Goal: Task Accomplishment & Management: Complete application form

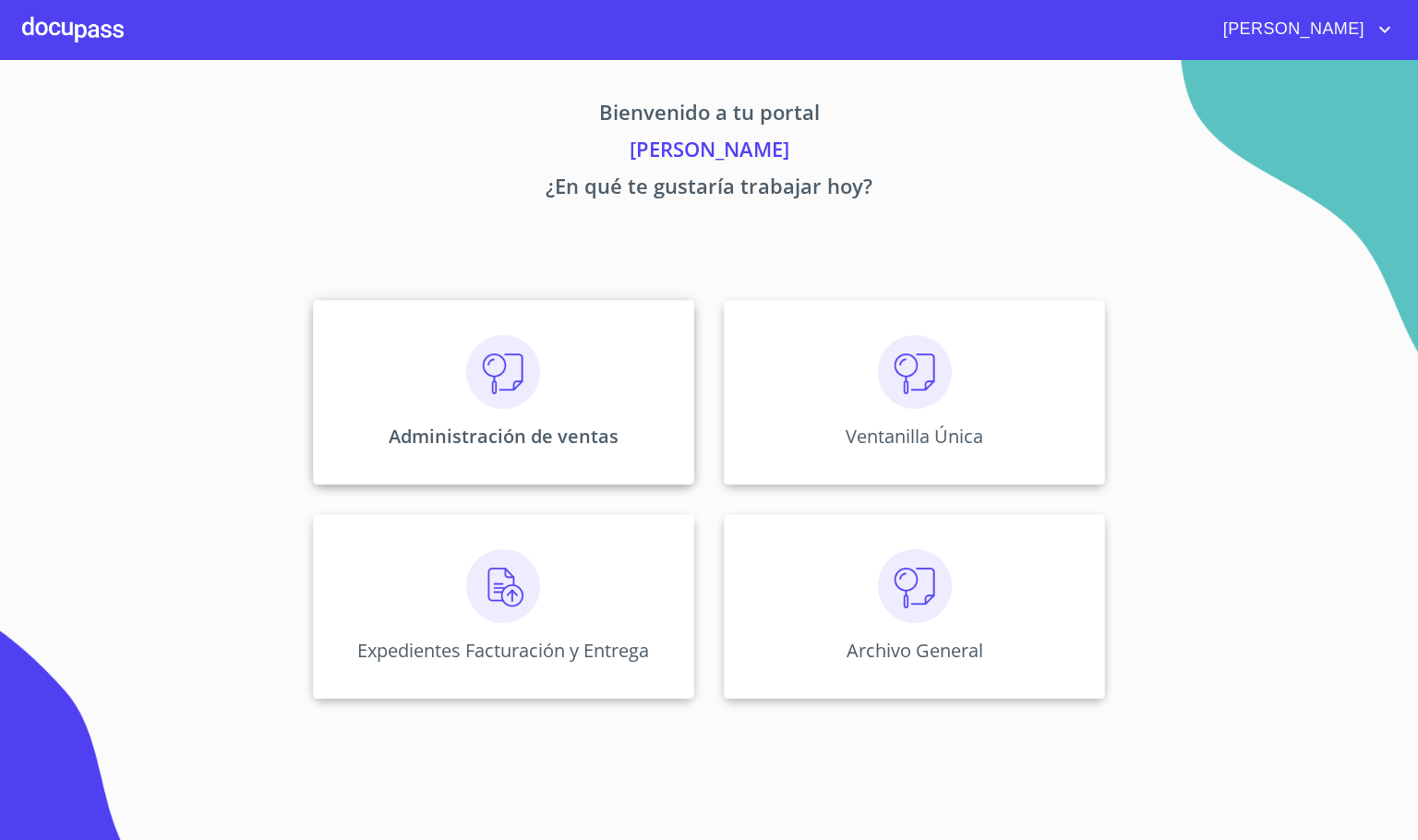
click at [502, 319] on div "Administración de ventas" at bounding box center [503, 393] width 382 height 184
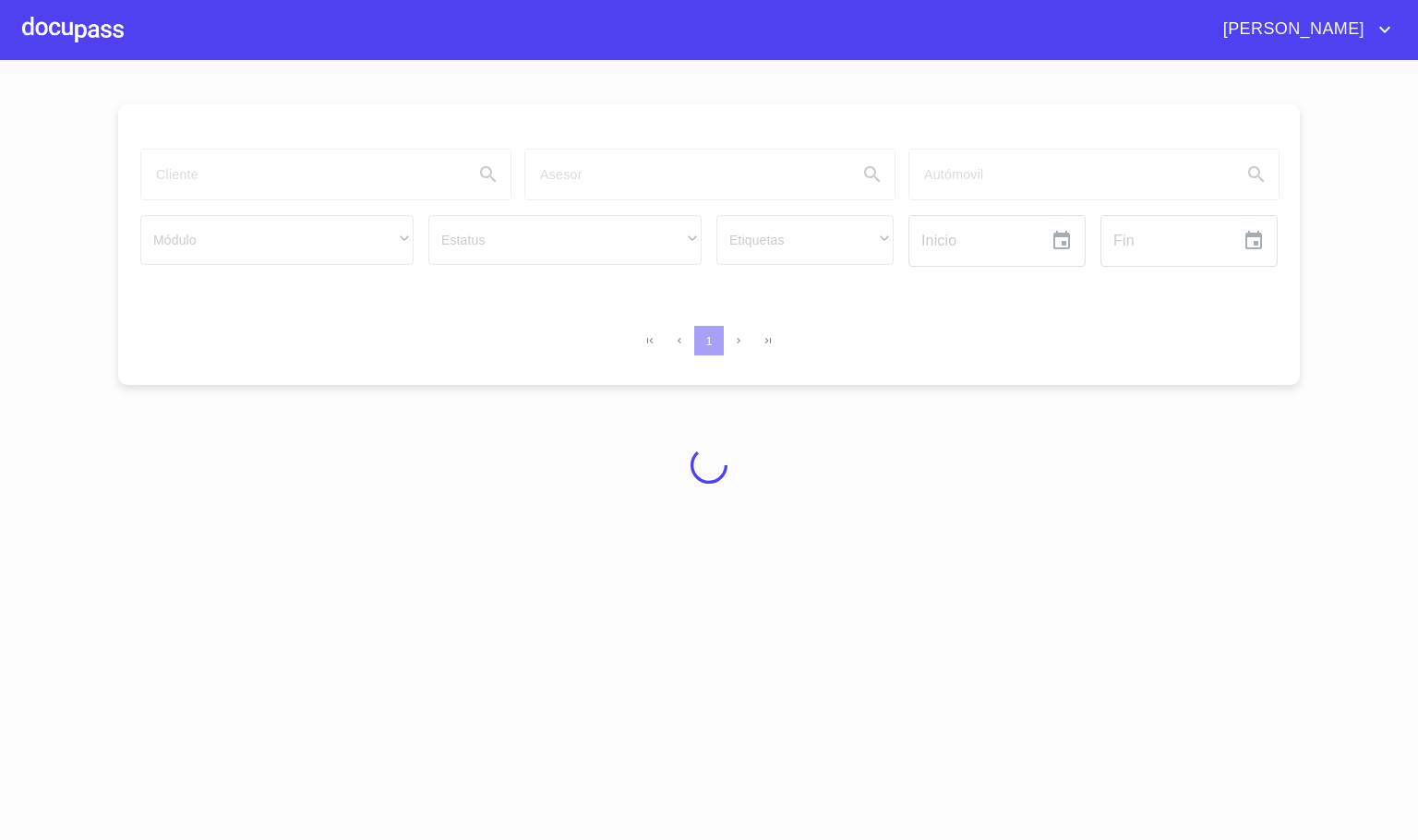
click at [521, 346] on div at bounding box center [709, 464] width 1418 height 780
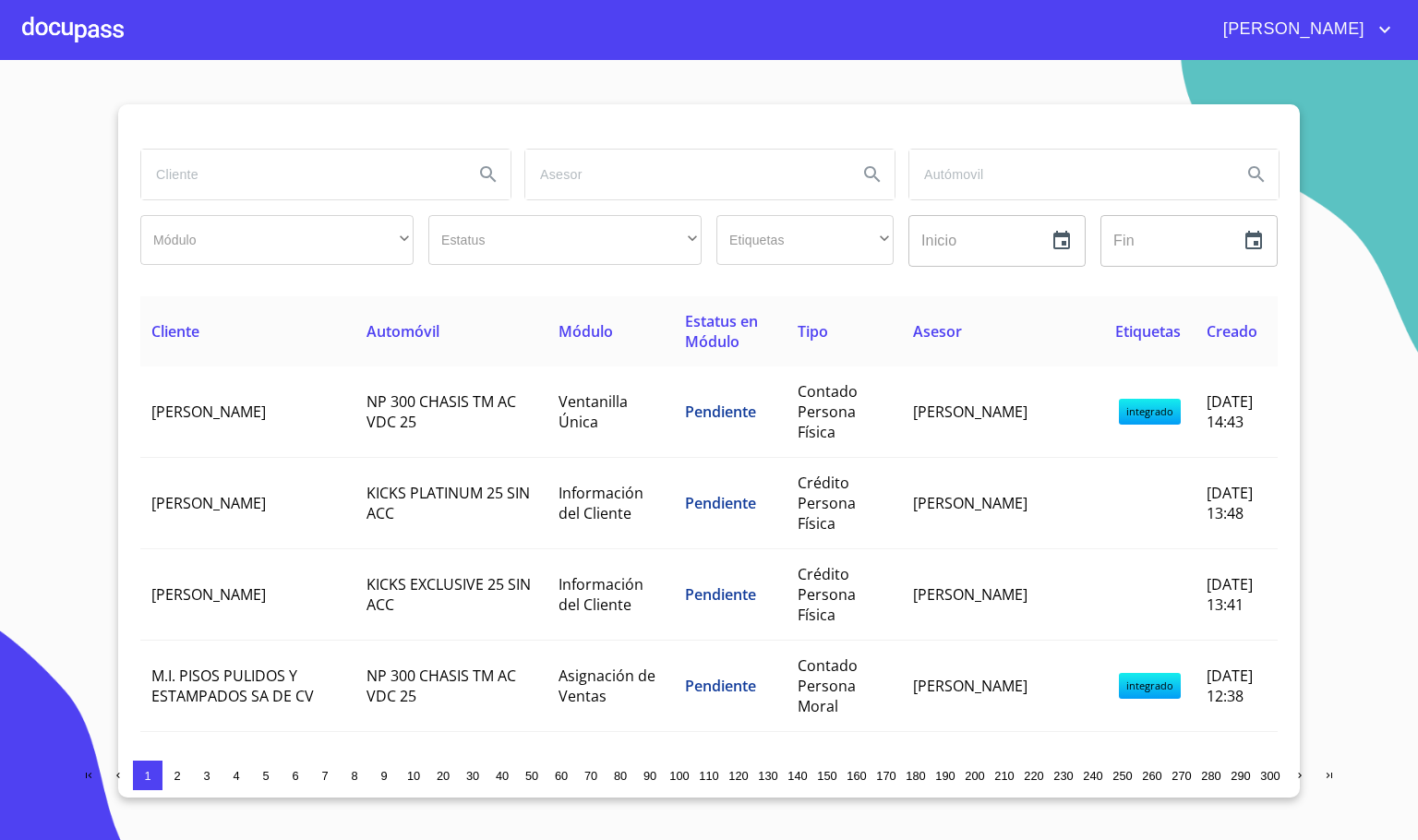
click at [334, 175] on input "search" at bounding box center [300, 174] width 318 height 50
type input "[PERSON_NAME]"
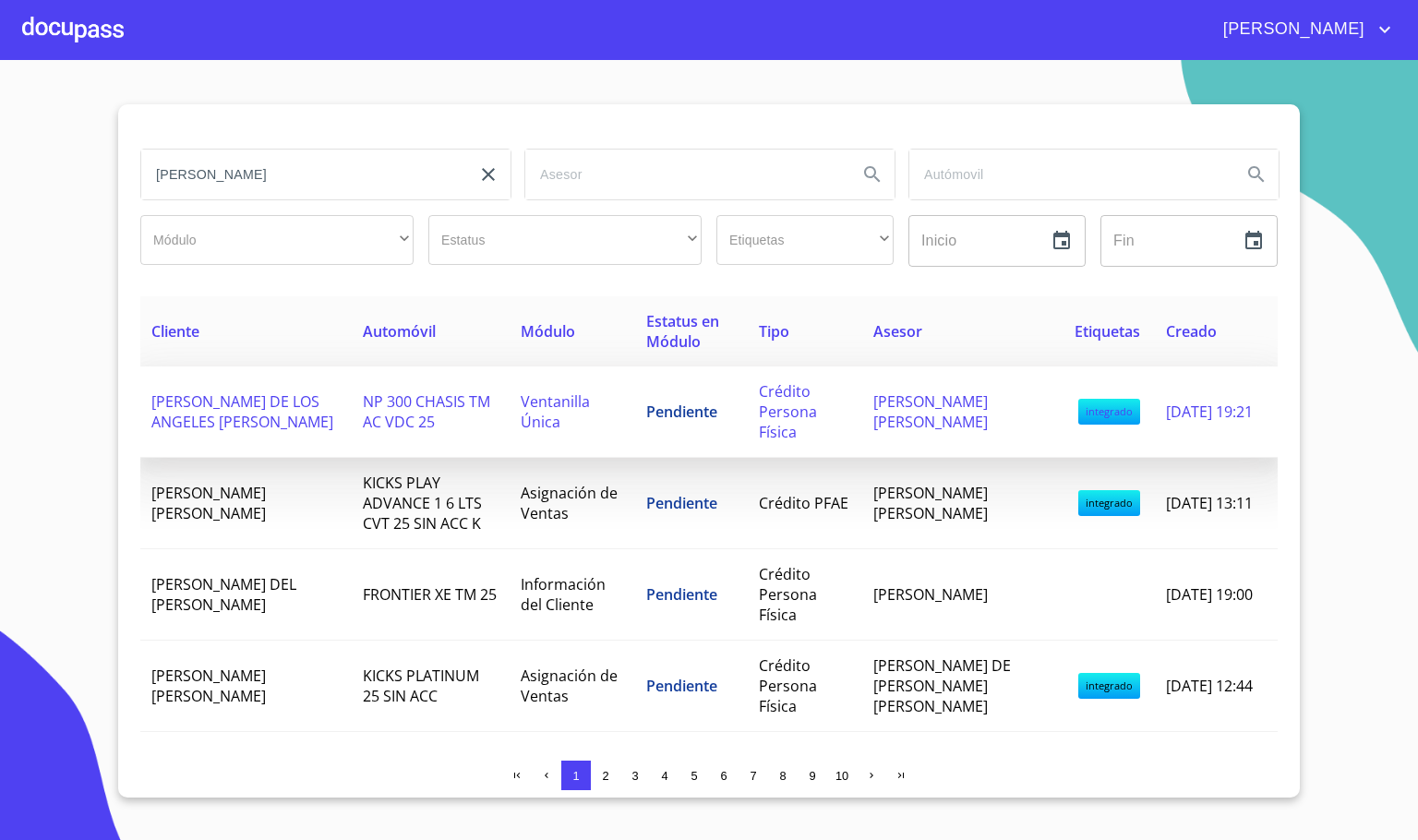
click at [269, 436] on td "[PERSON_NAME] DE LOS ANGELES [PERSON_NAME]" at bounding box center [245, 412] width 211 height 91
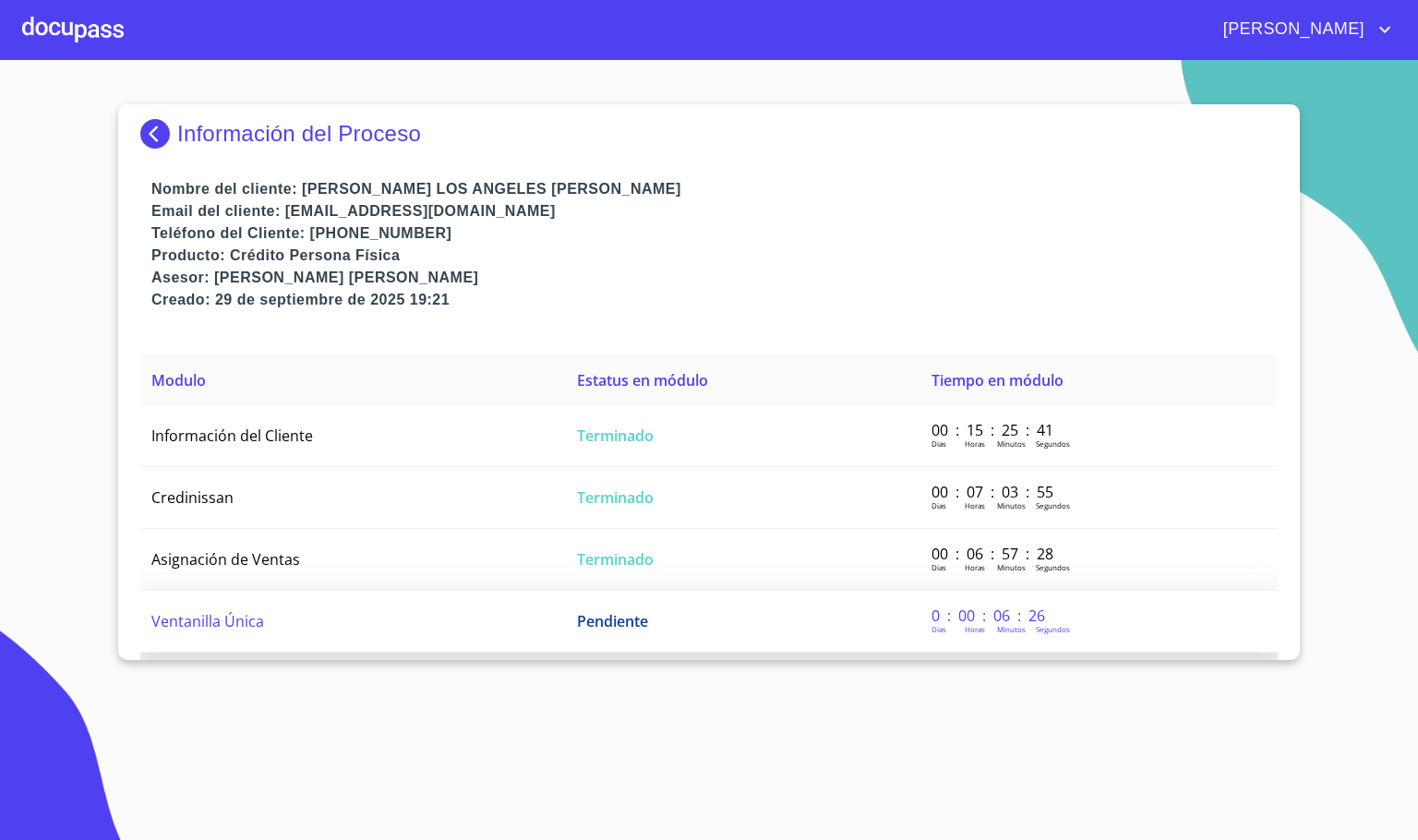
click at [186, 597] on td "Ventanilla Única" at bounding box center [353, 621] width 426 height 62
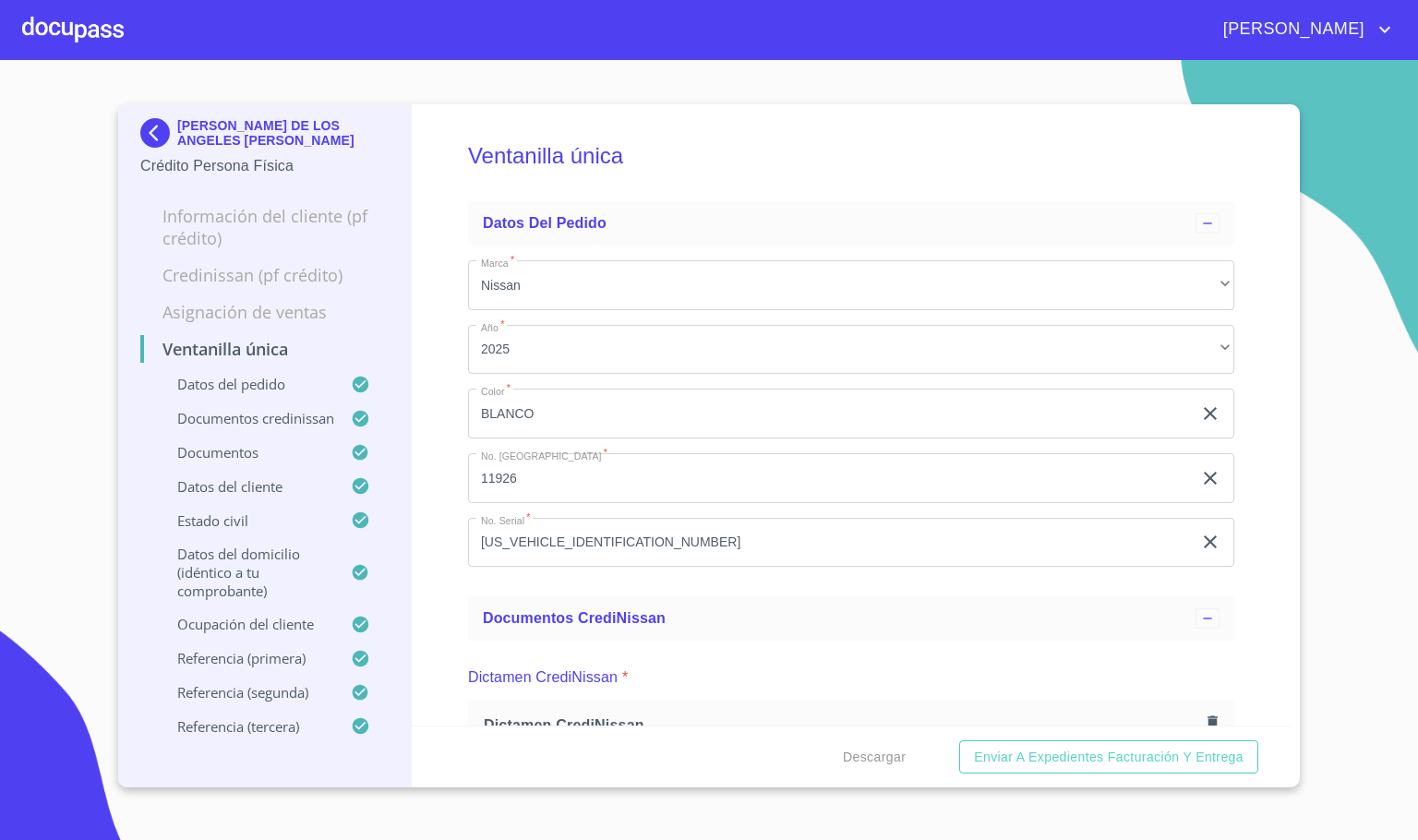
click at [441, 519] on div "Ventanilla única Datos del pedido Marca   * Nissan ​ Año   * 2025 ​ Color   * […" at bounding box center [852, 414] width 880 height 621
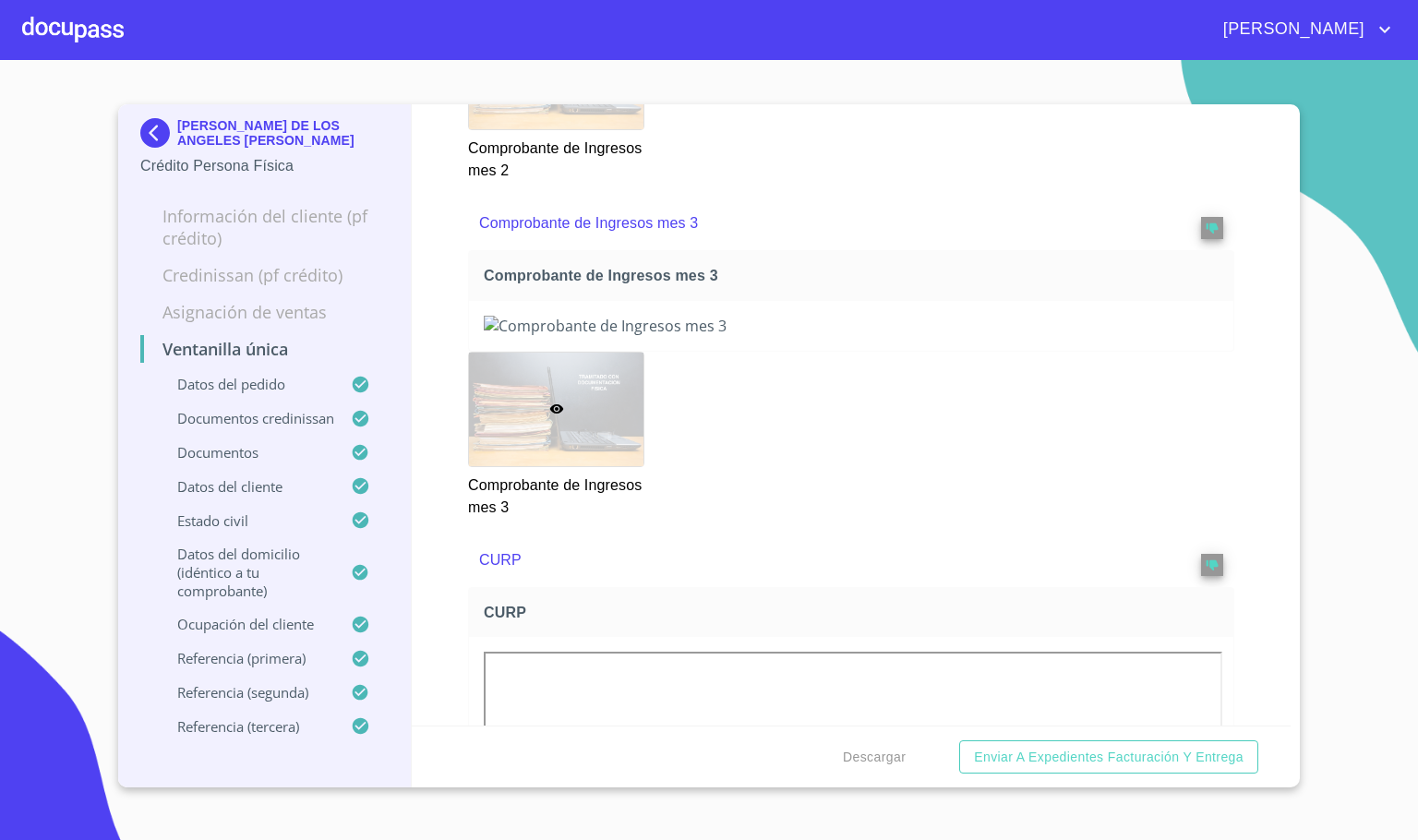
scroll to position [1939, 0]
